Goal: Information Seeking & Learning: Learn about a topic

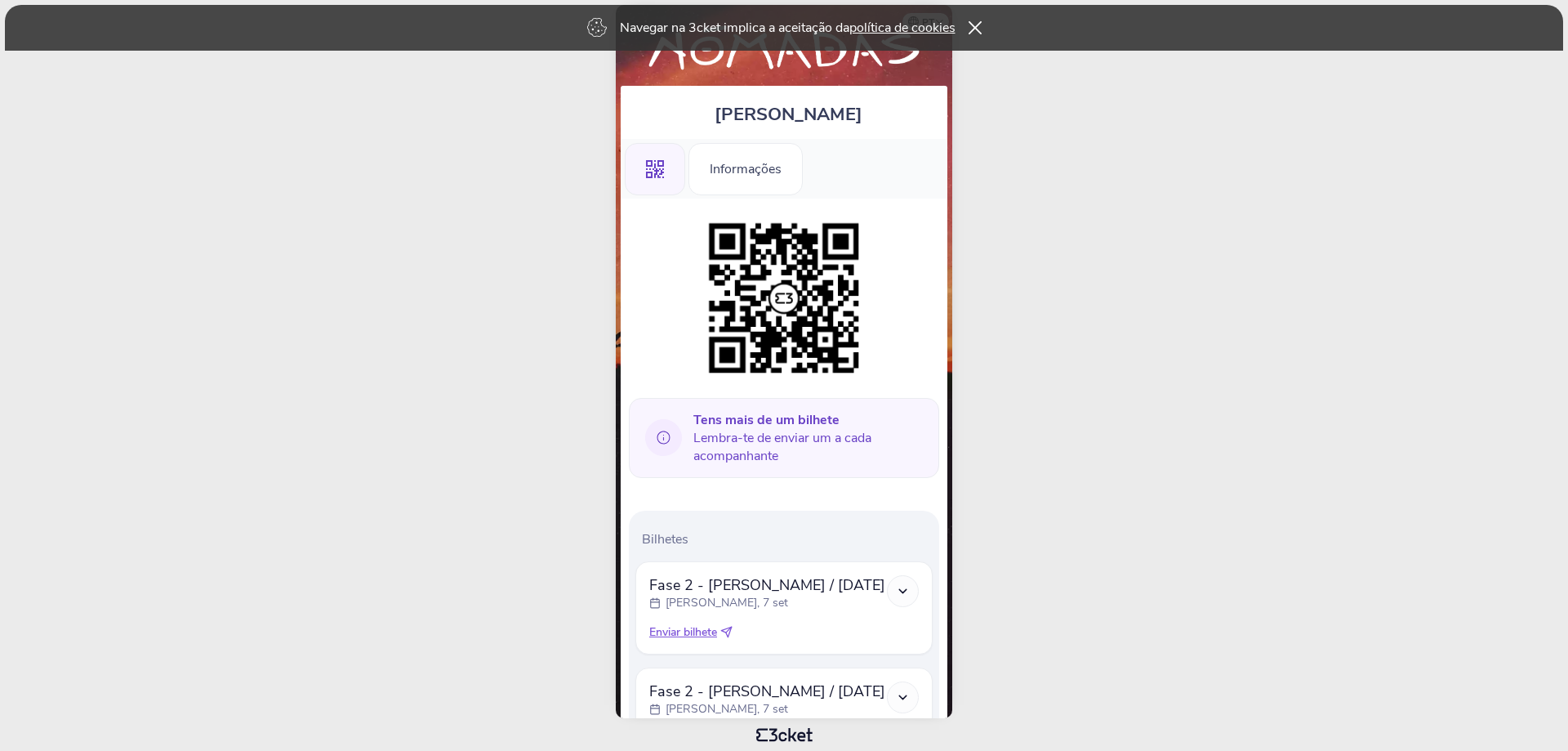
scroll to position [150, 0]
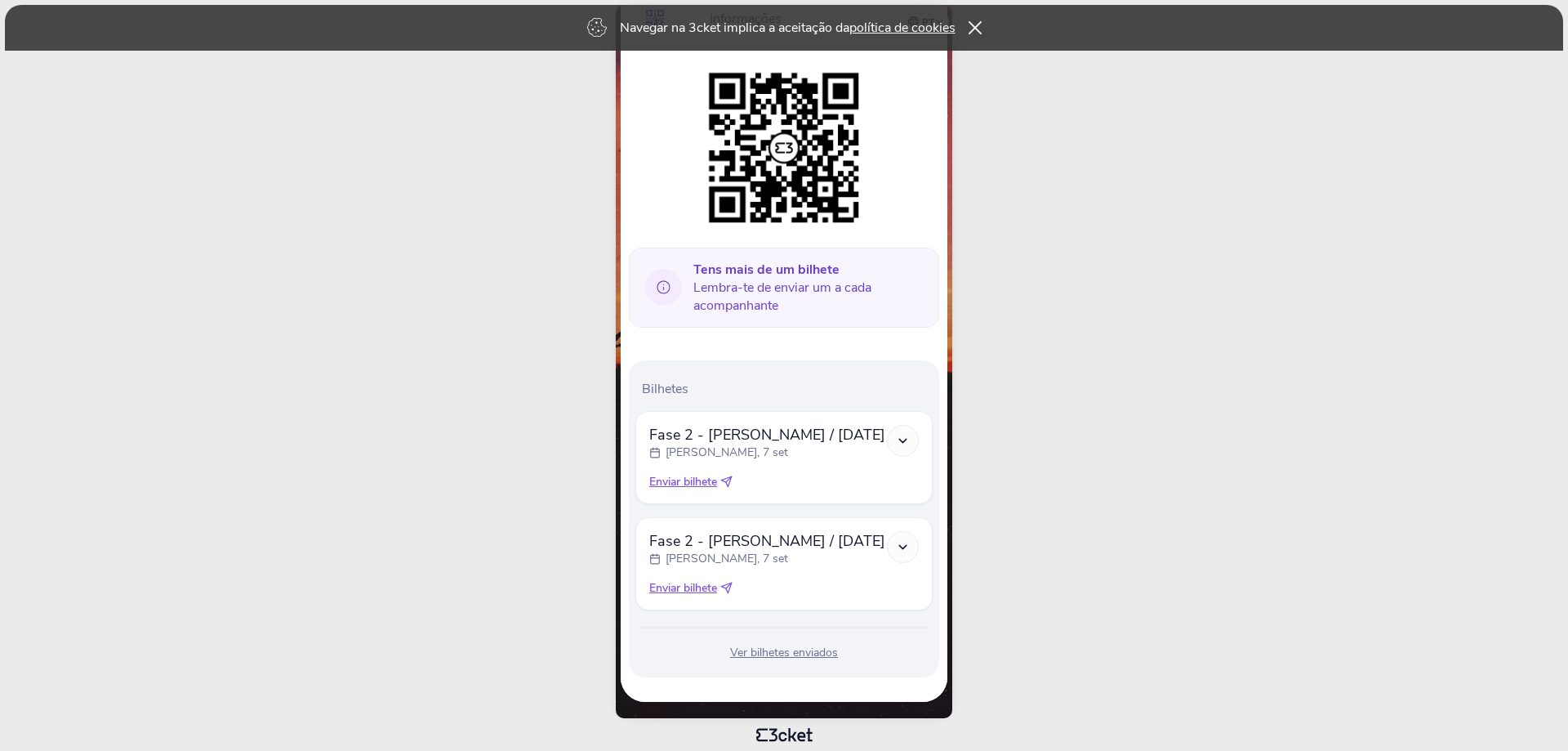
click at [902, 434] on icon at bounding box center [902, 441] width 14 height 14
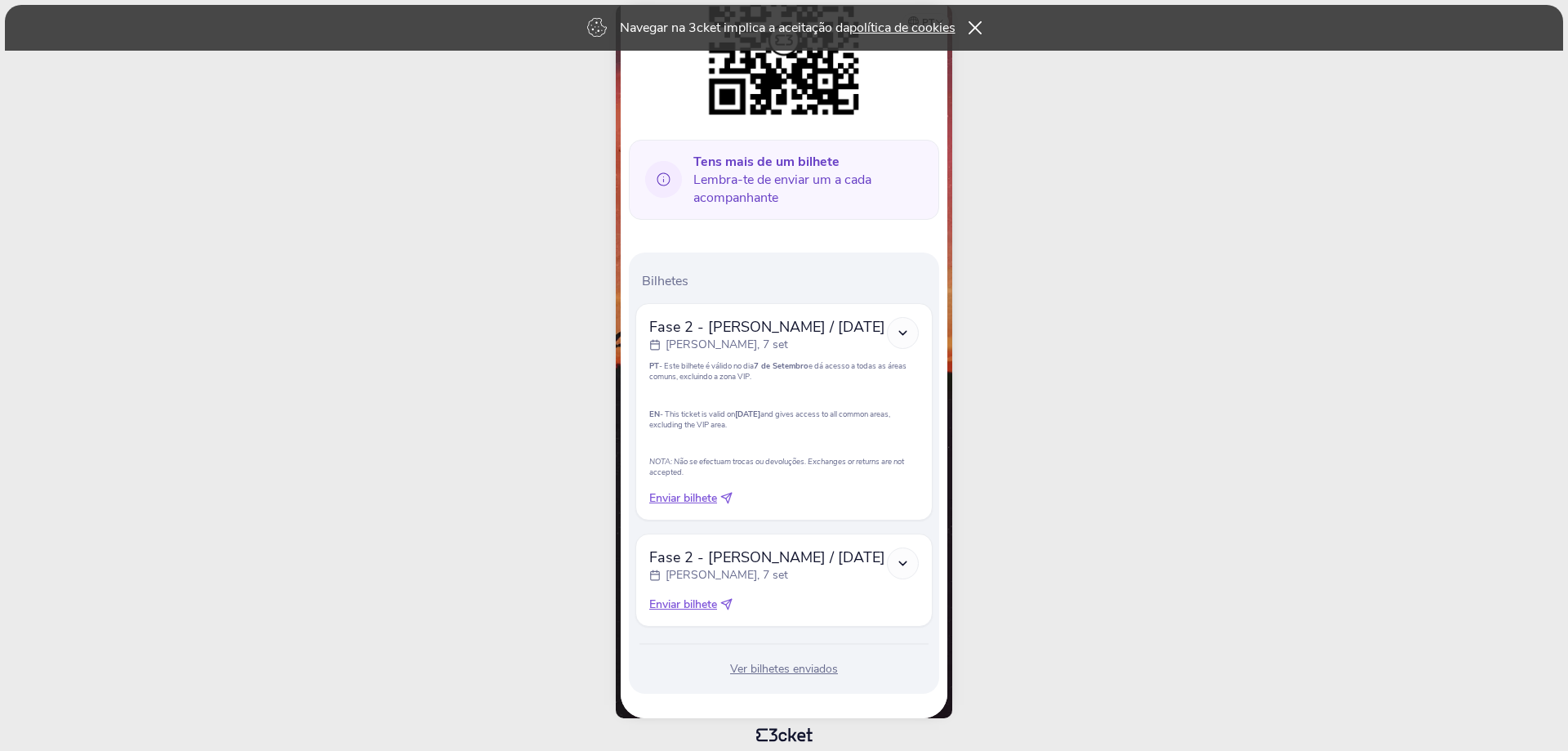
scroll to position [275, 0]
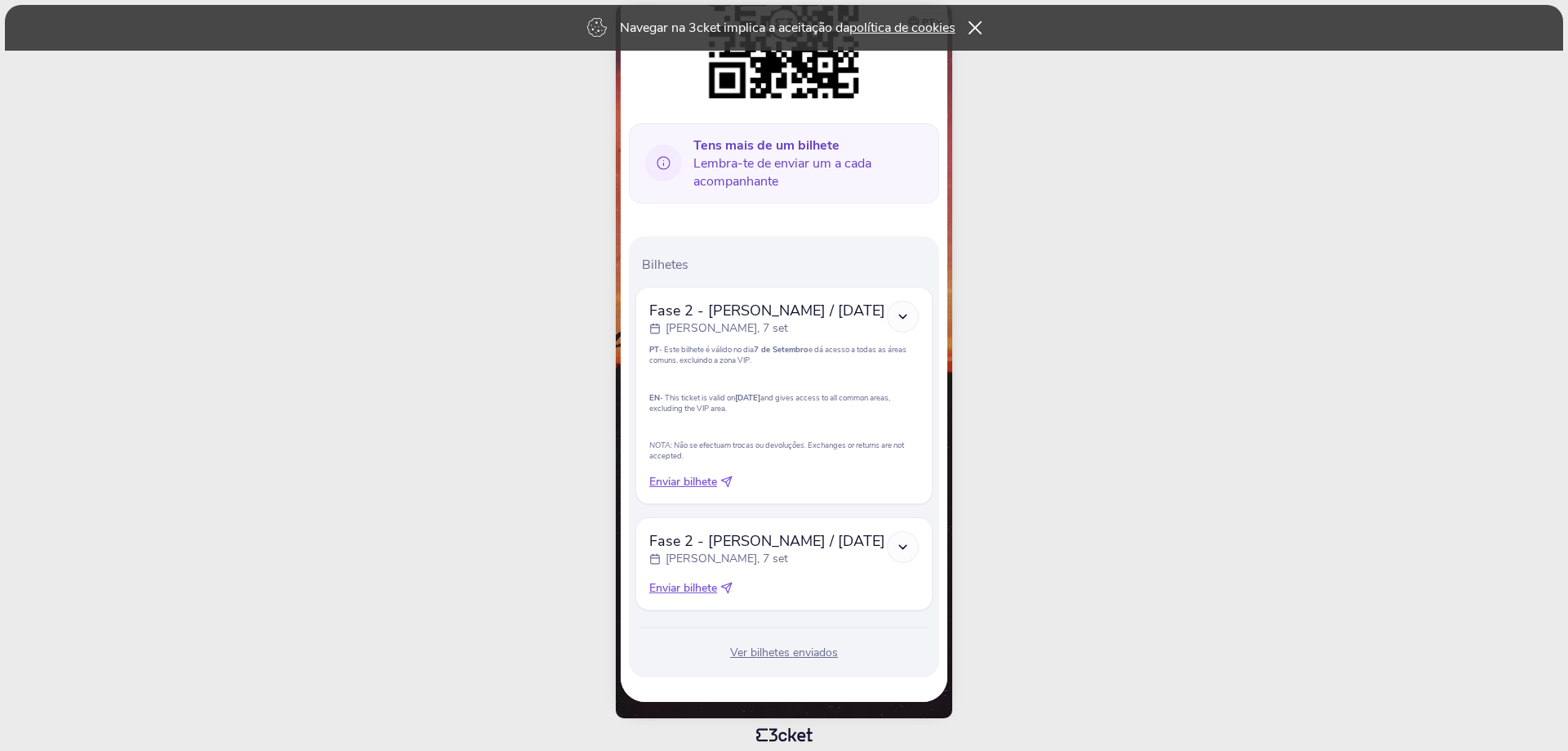
click at [731, 481] on icon at bounding box center [729, 479] width 6 height 6
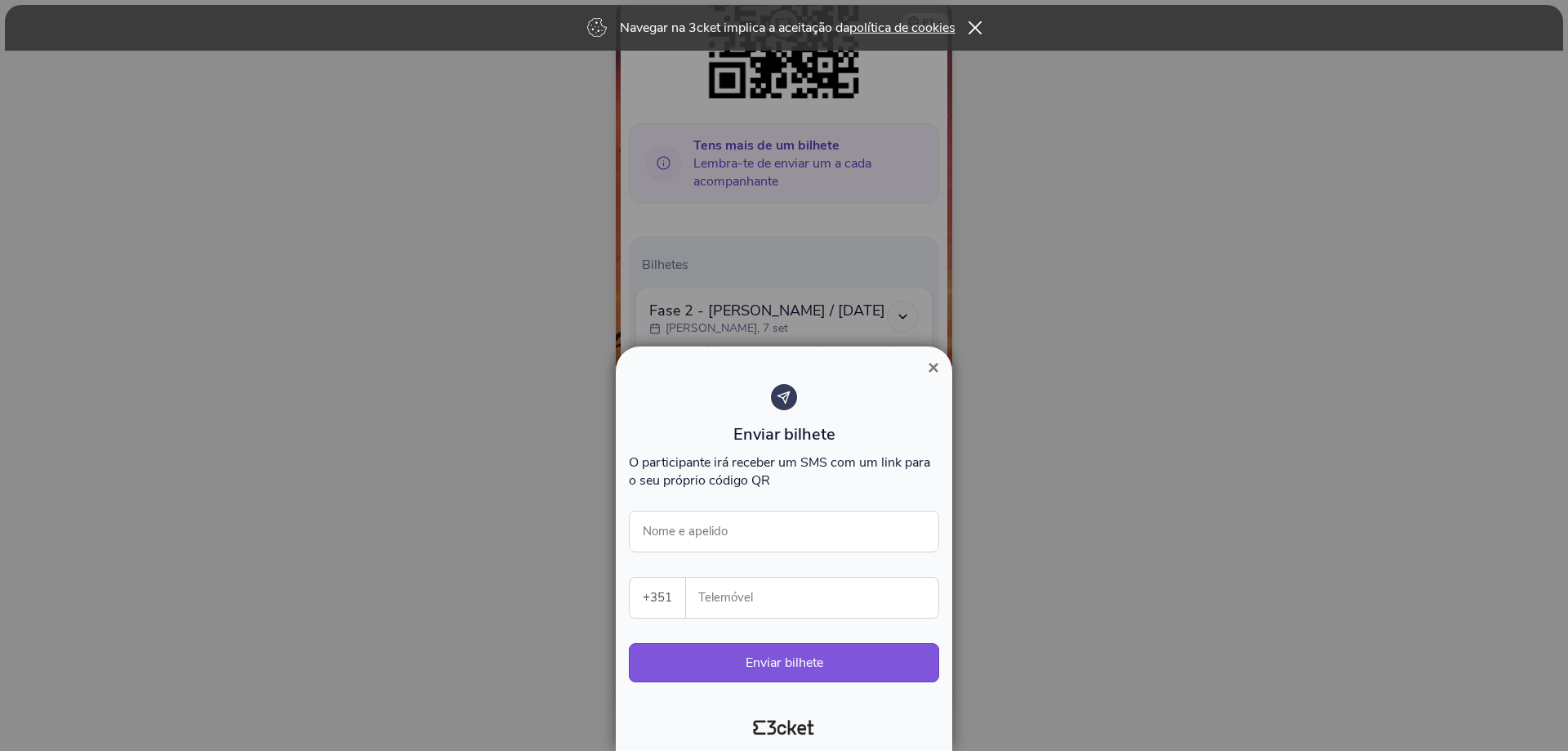
click at [929, 368] on span "×" at bounding box center [934, 367] width 12 height 22
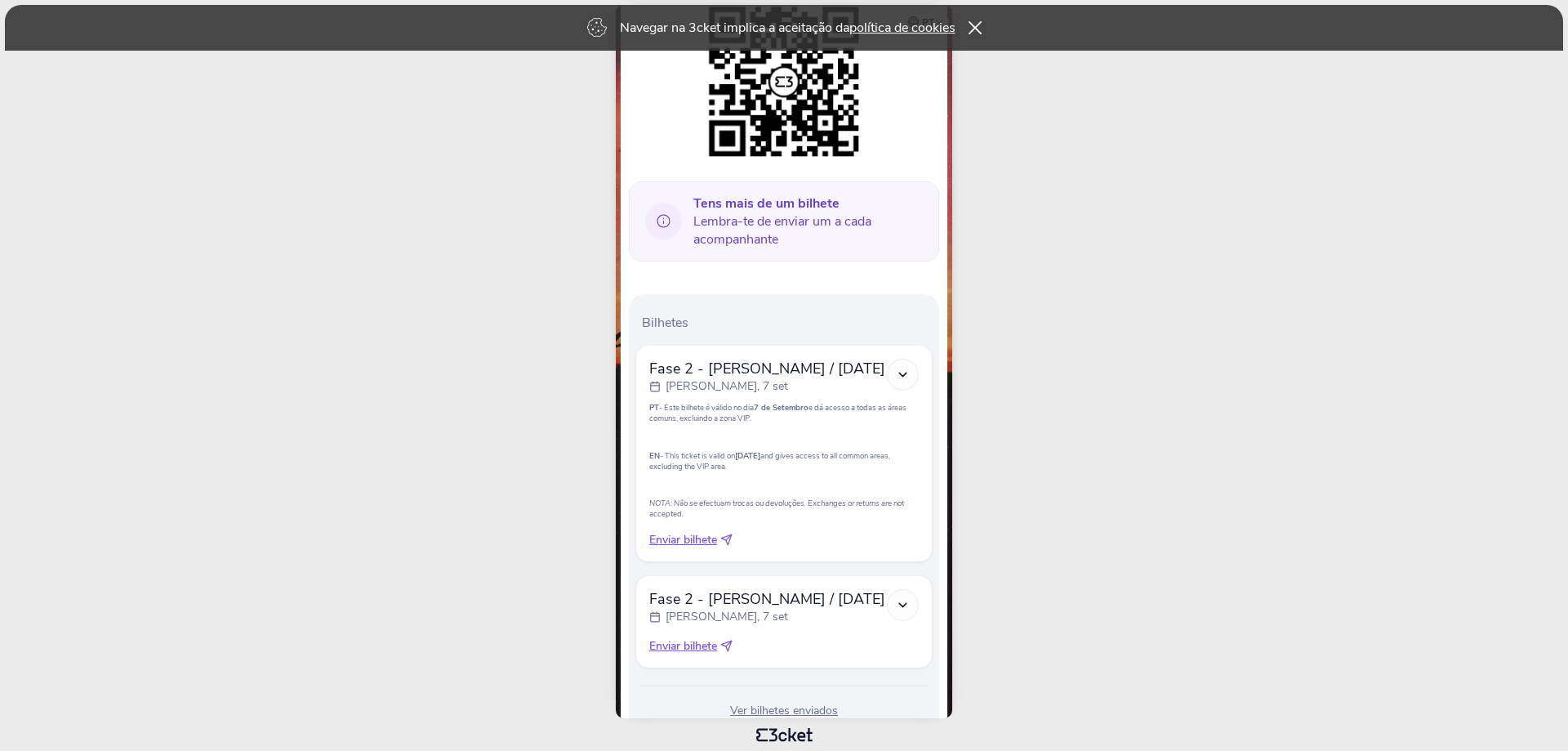
scroll to position [193, 0]
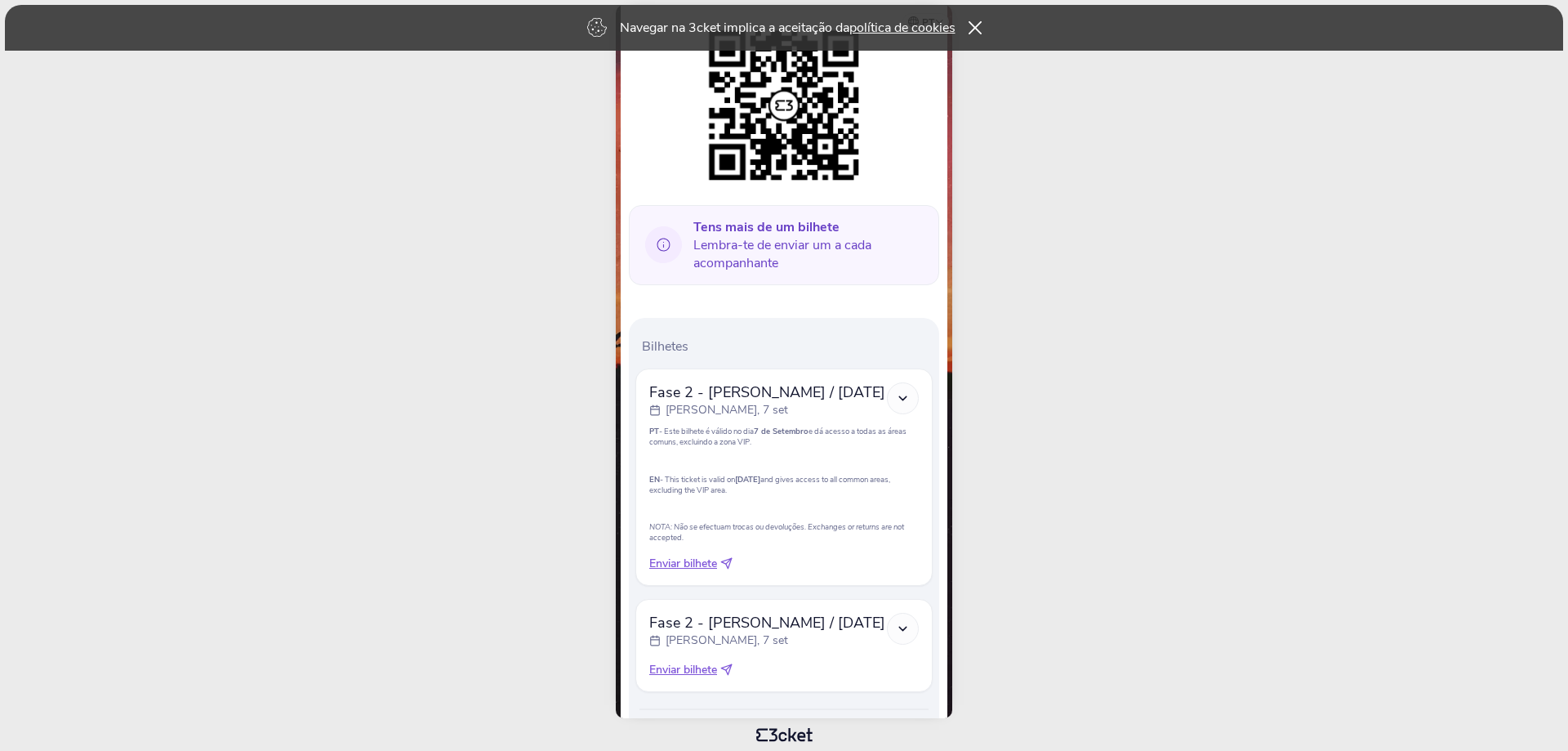
click at [1122, 349] on body "Navegar na 3cket implica a aceitação da política de cookies pt Português (Portu…" at bounding box center [784, 376] width 1555 height 738
click at [981, 17] on div "Navegar na 3cket implica a aceitação da política de cookies" at bounding box center [784, 28] width 1559 height 46
click at [975, 24] on icon at bounding box center [975, 28] width 14 height 13
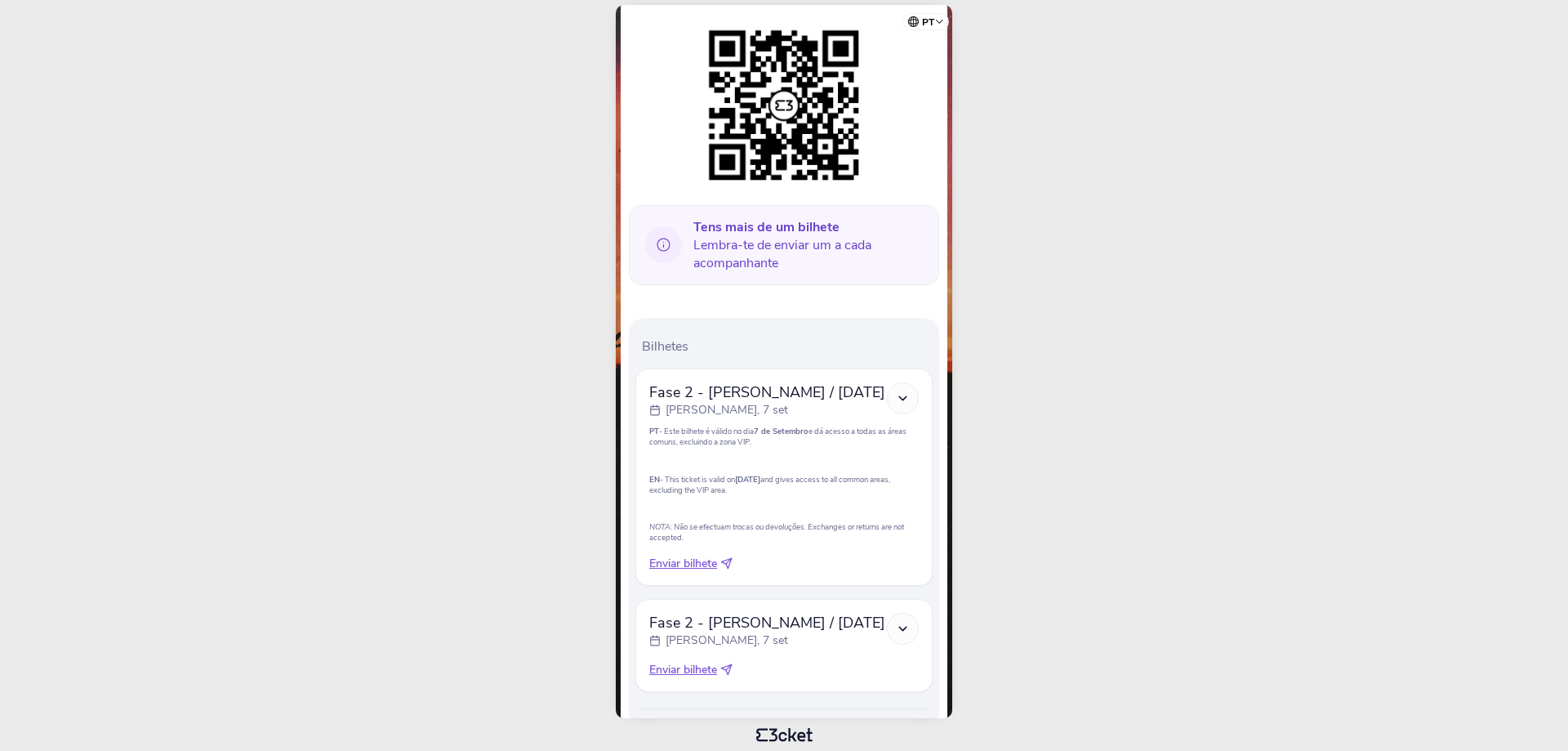
click at [908, 393] on icon at bounding box center [902, 398] width 14 height 14
click at [967, 276] on body "pt Português (Portugal) English Español Catalan Français Pedro Duque .st0{fill-…" at bounding box center [784, 376] width 1555 height 738
click at [907, 403] on icon at bounding box center [902, 398] width 14 height 14
click at [902, 395] on icon at bounding box center [902, 398] width 14 height 14
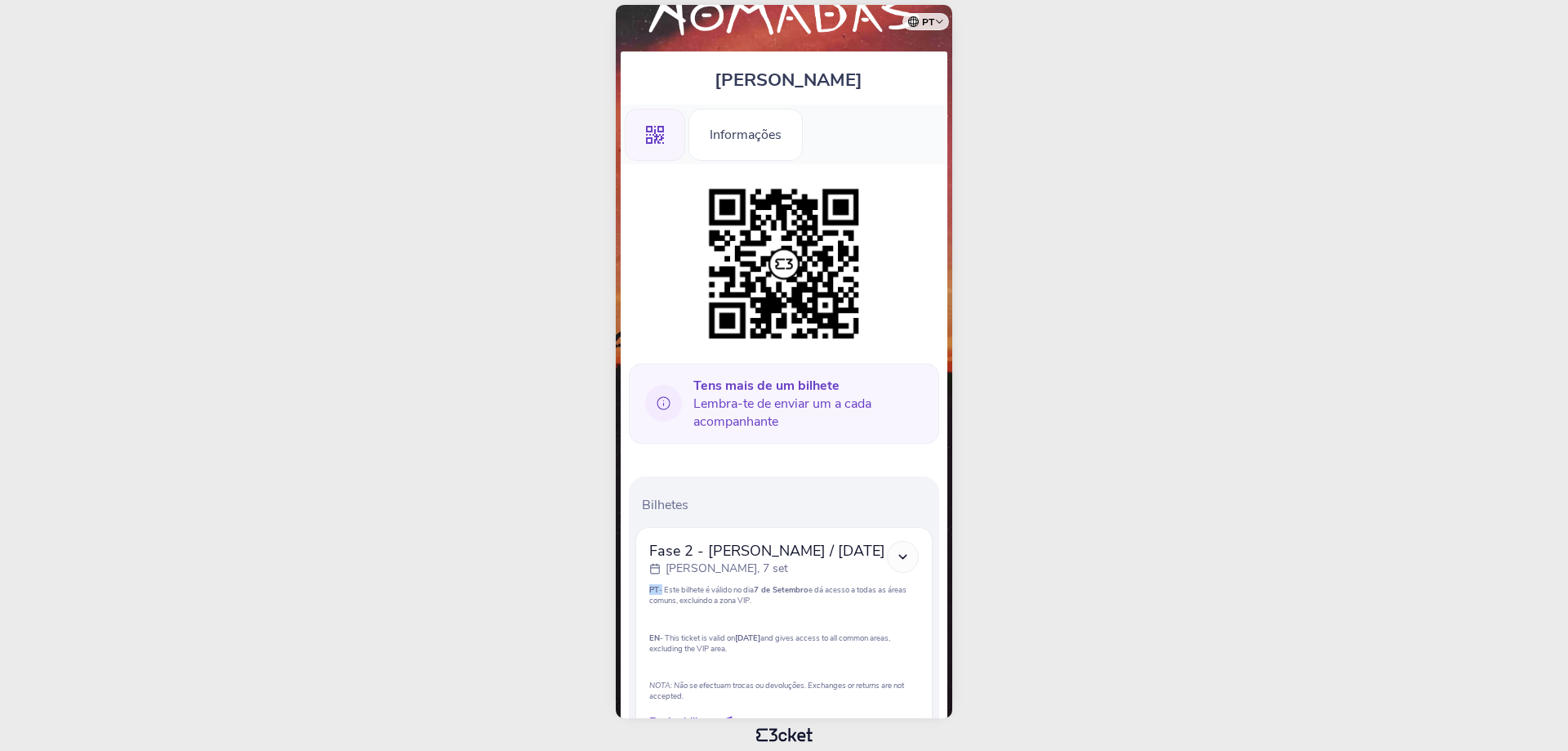
scroll to position [0, 0]
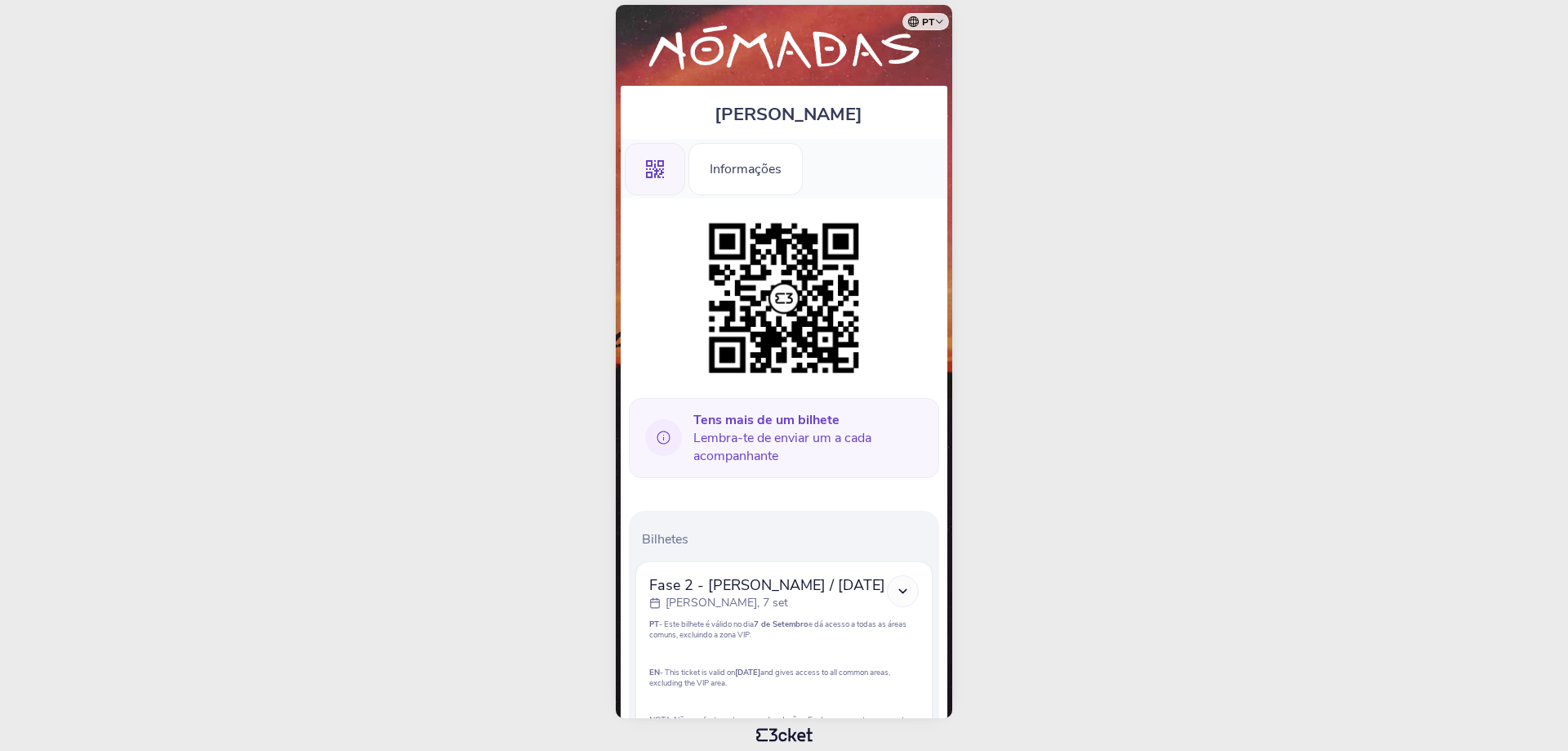
click at [904, 592] on polyline at bounding box center [902, 591] width 8 height 3
click at [668, 165] on div ".st0{fill-rule:evenodd;clip-rule:evenodd;}" at bounding box center [655, 169] width 60 height 53
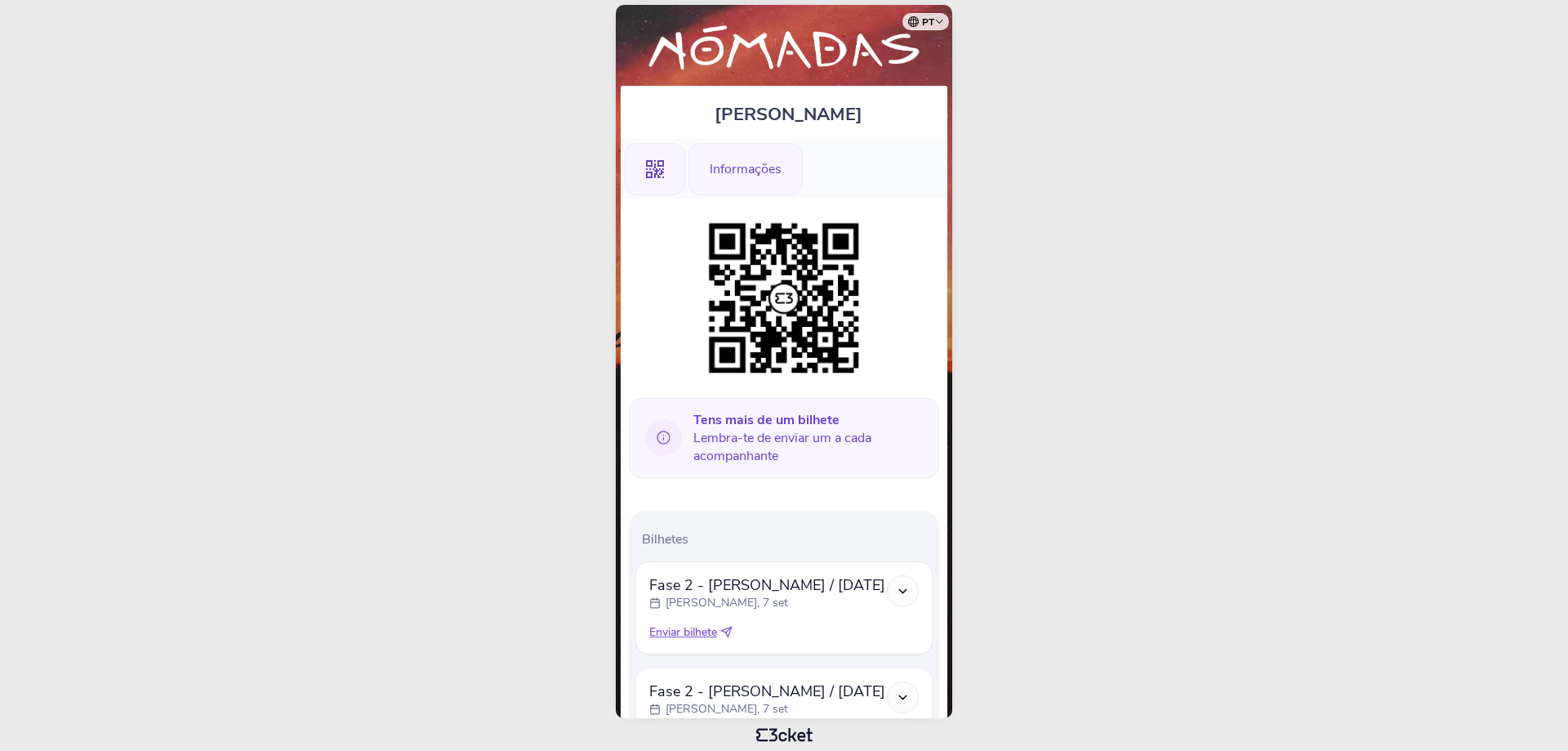
click at [726, 166] on div "Informações" at bounding box center [746, 169] width 114 height 53
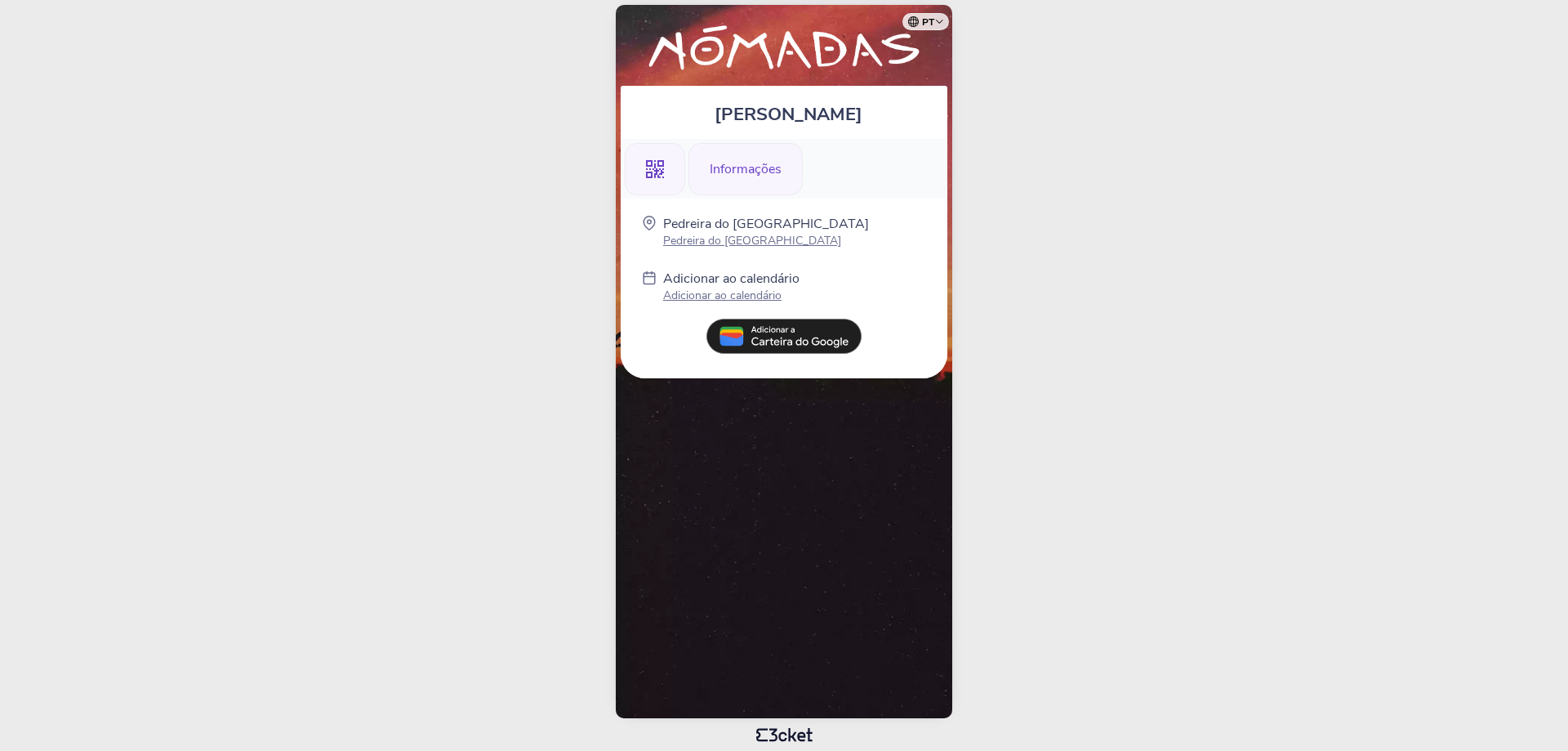
click at [656, 172] on icon at bounding box center [656, 169] width 18 height 18
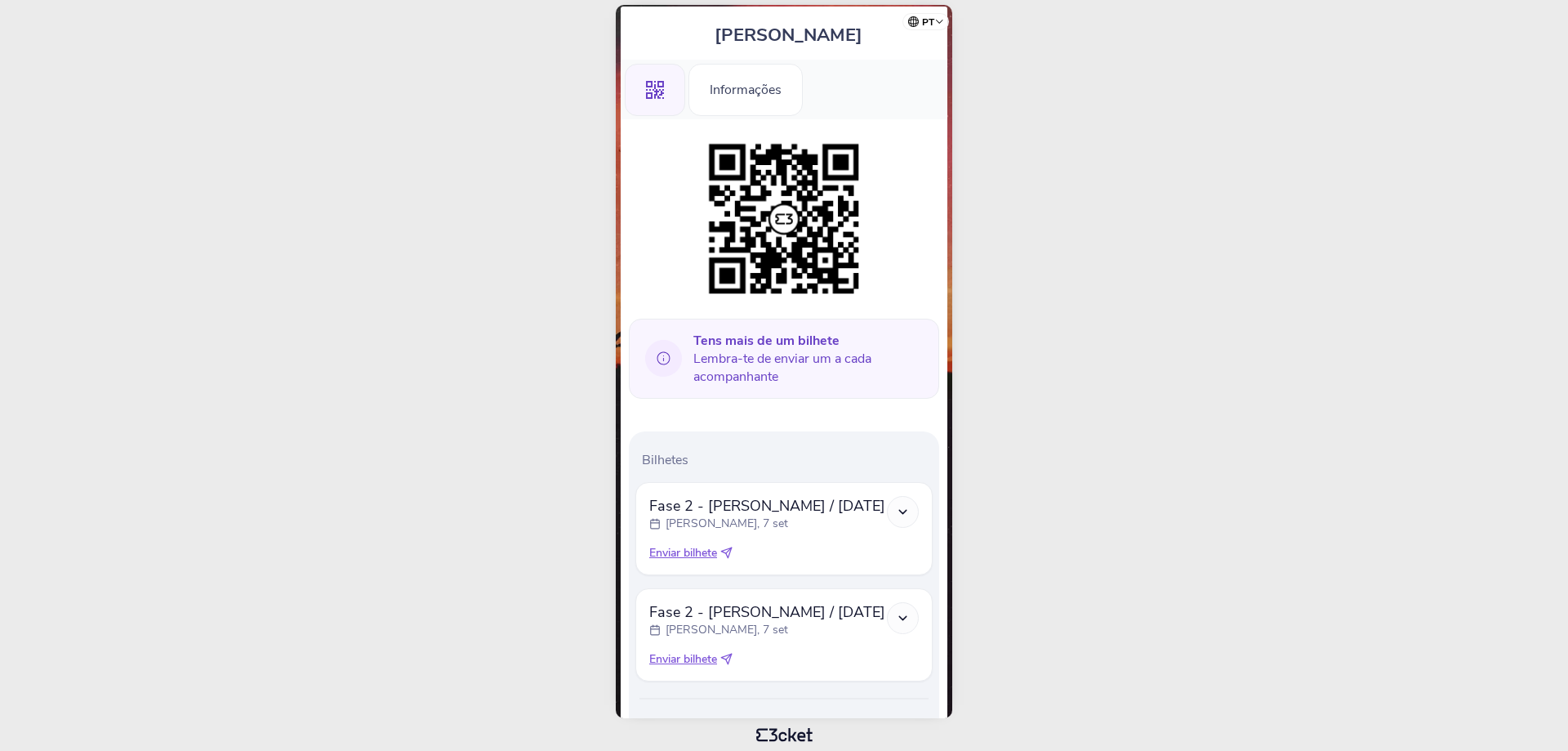
scroll to position [150, 0]
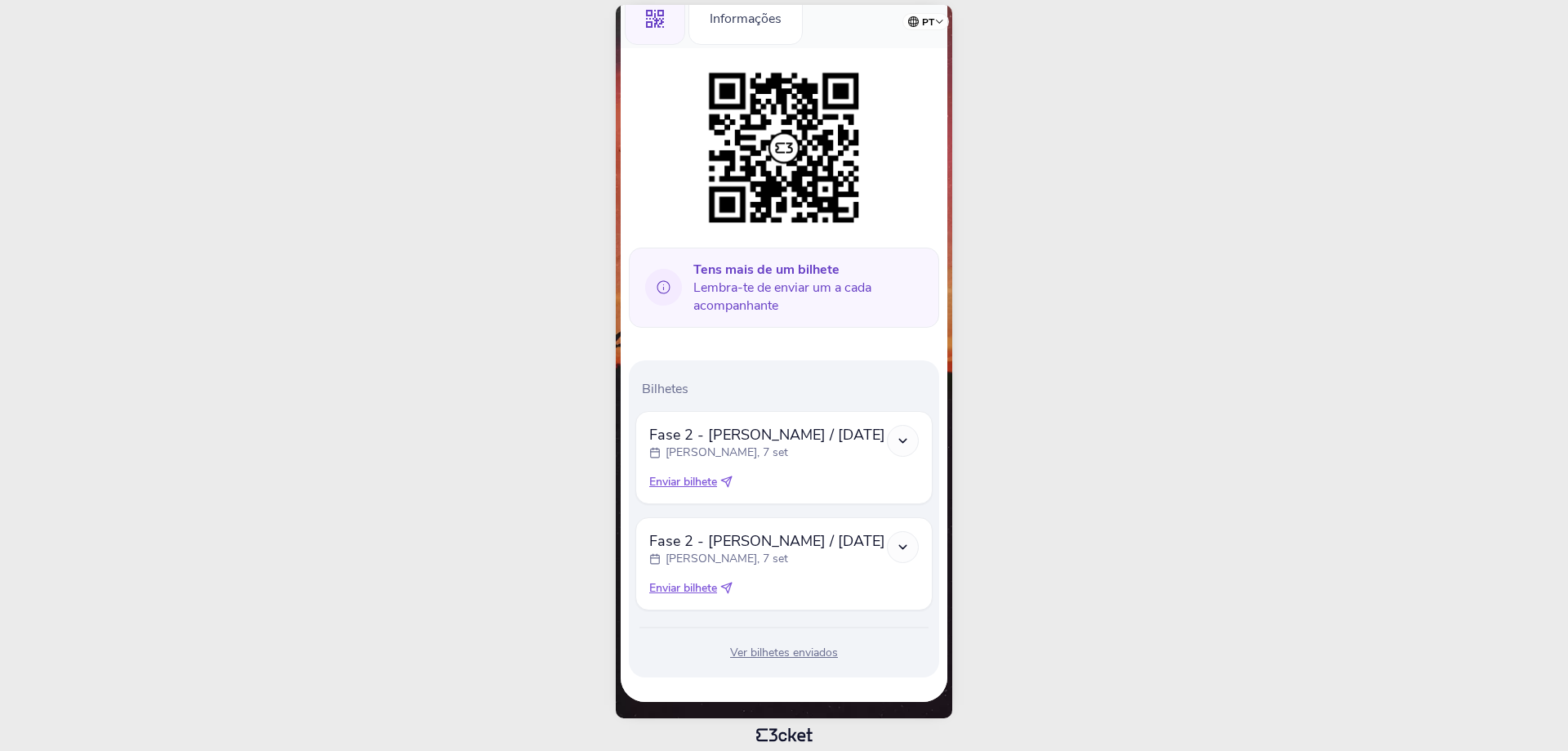
click at [911, 442] on div at bounding box center [903, 441] width 32 height 32
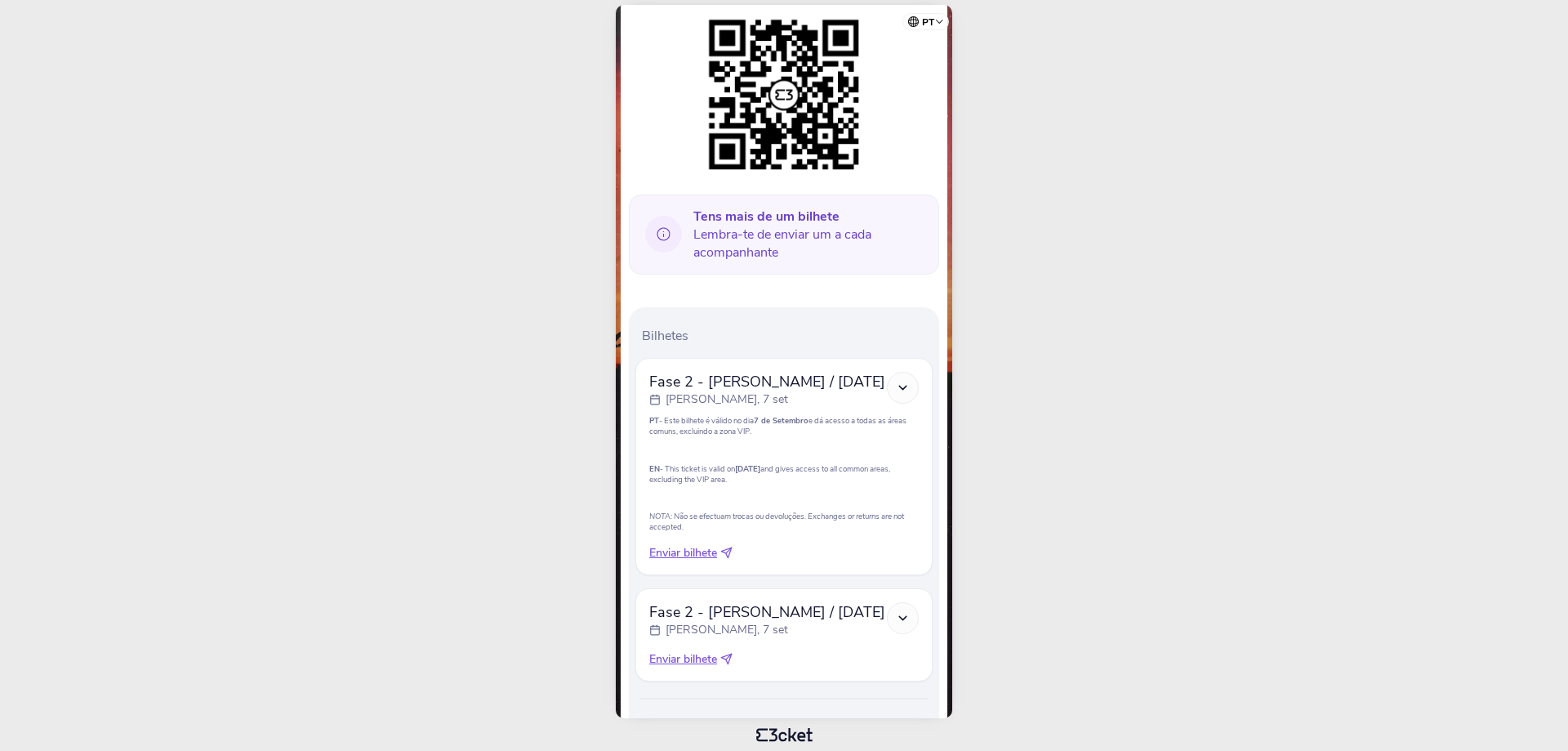
scroll to position [275, 0]
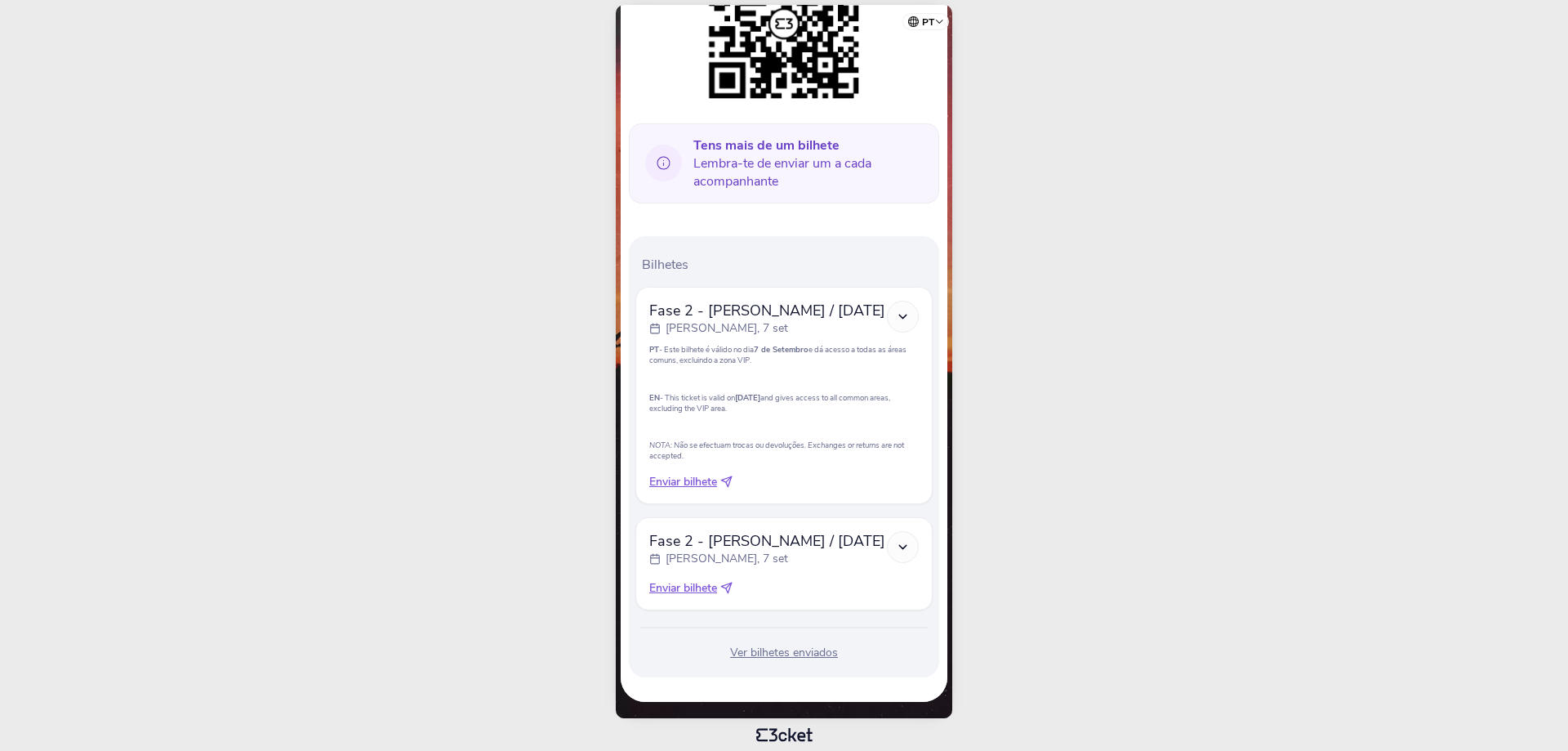
click at [902, 546] on icon at bounding box center [902, 547] width 14 height 14
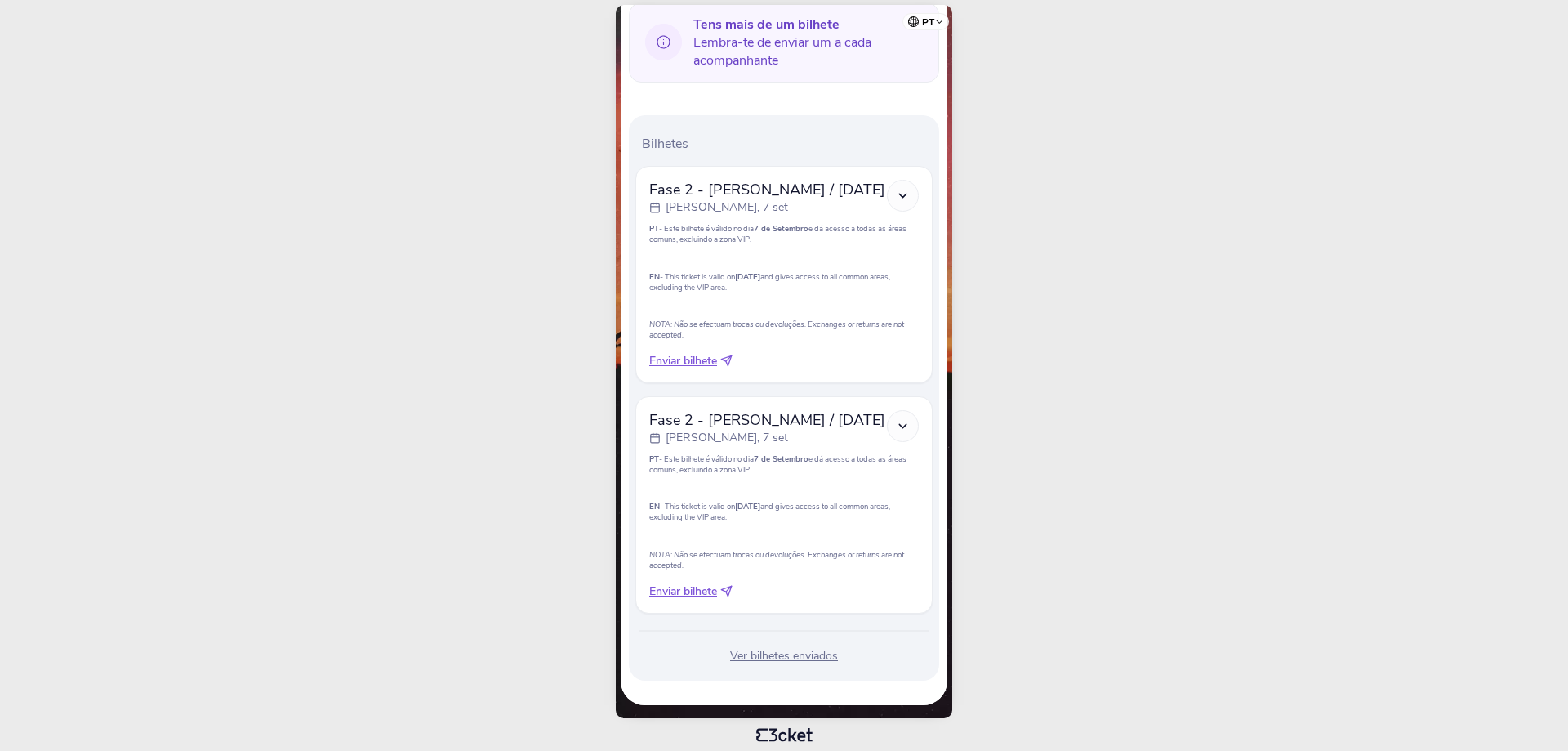
scroll to position [399, 0]
click at [1091, 499] on body "pt Português ([GEOGRAPHIC_DATA]) English Español Catalan [DEMOGRAPHIC_DATA] [PE…" at bounding box center [784, 376] width 1555 height 738
click at [1072, 281] on body "pt Português ([GEOGRAPHIC_DATA]) English Español Catalan [DEMOGRAPHIC_DATA] [PE…" at bounding box center [784, 376] width 1555 height 738
